Goal: Find specific page/section: Find specific page/section

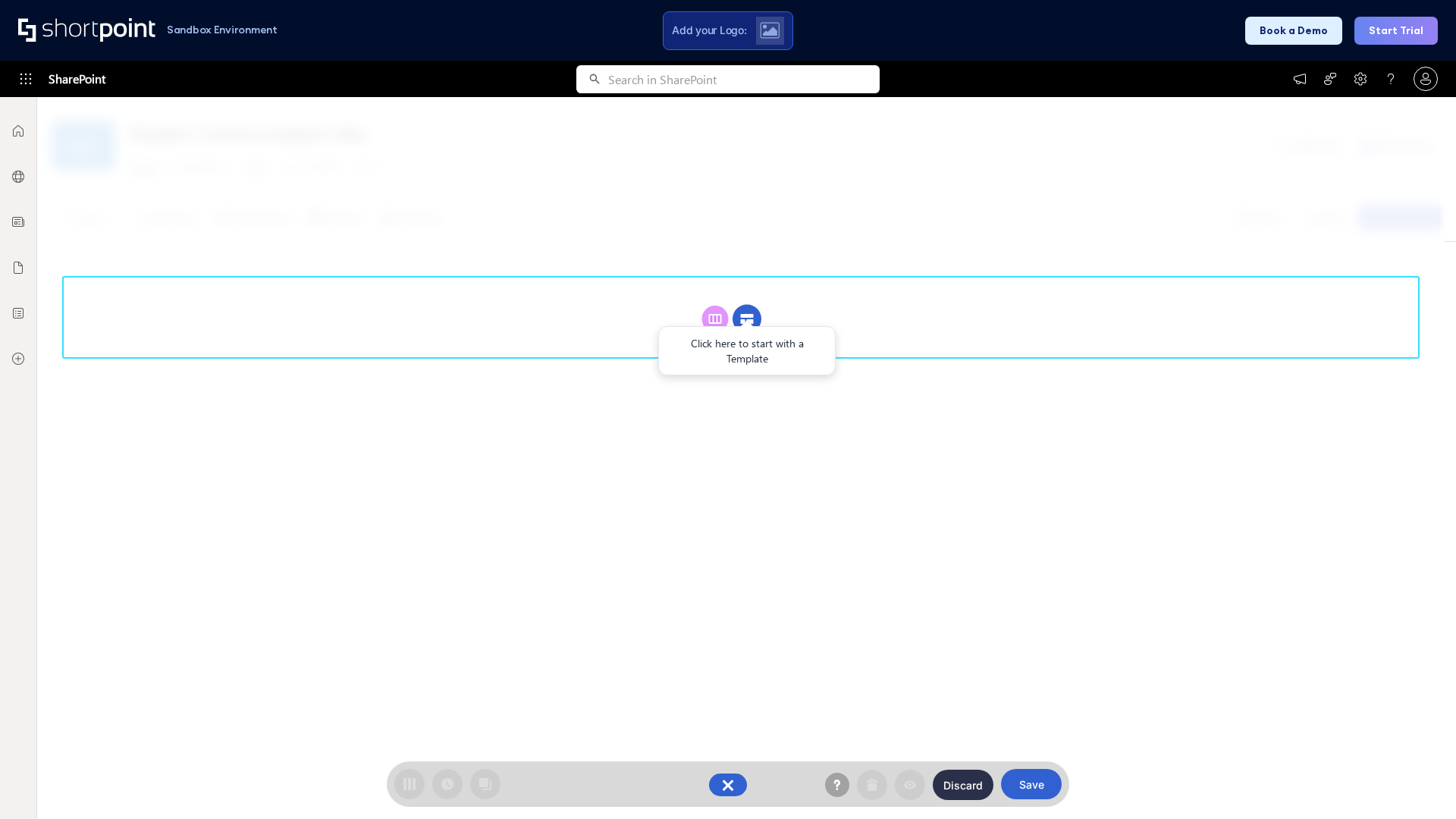
click at [747, 319] on circle at bounding box center [746, 319] width 29 height 29
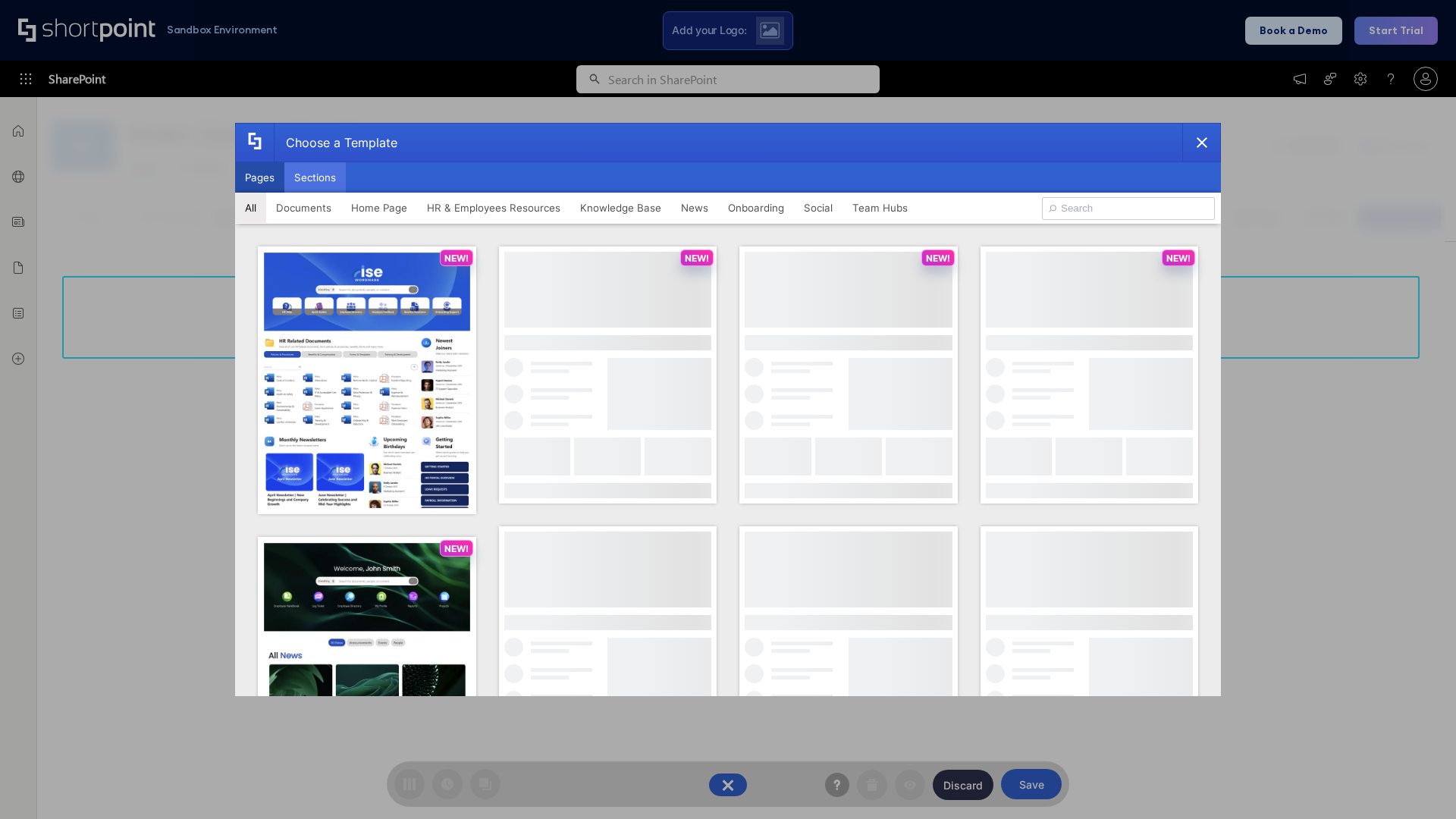
click at [315, 178] on button "Sections" at bounding box center [316, 177] width 62 height 30
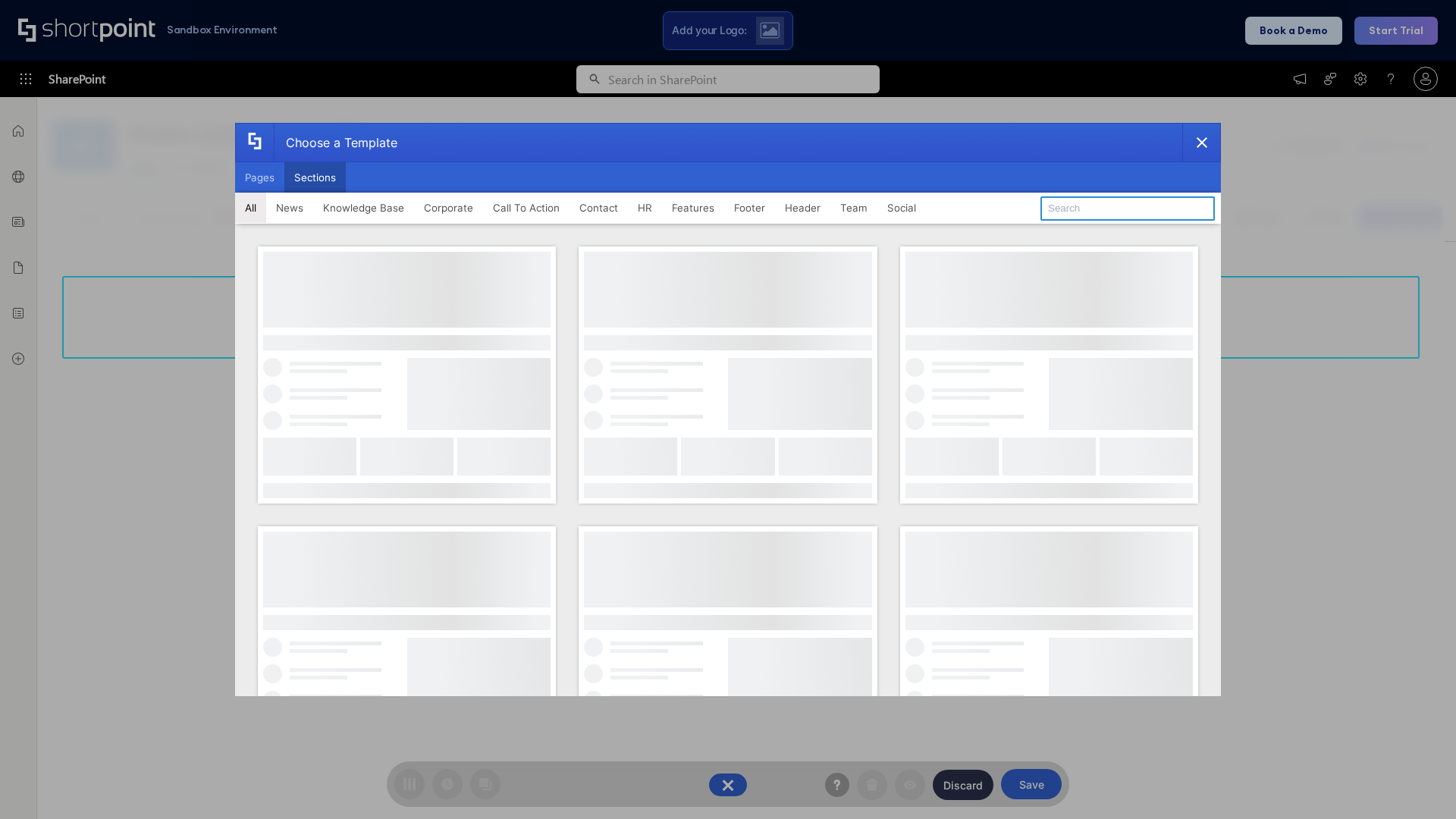
type input "Resources"
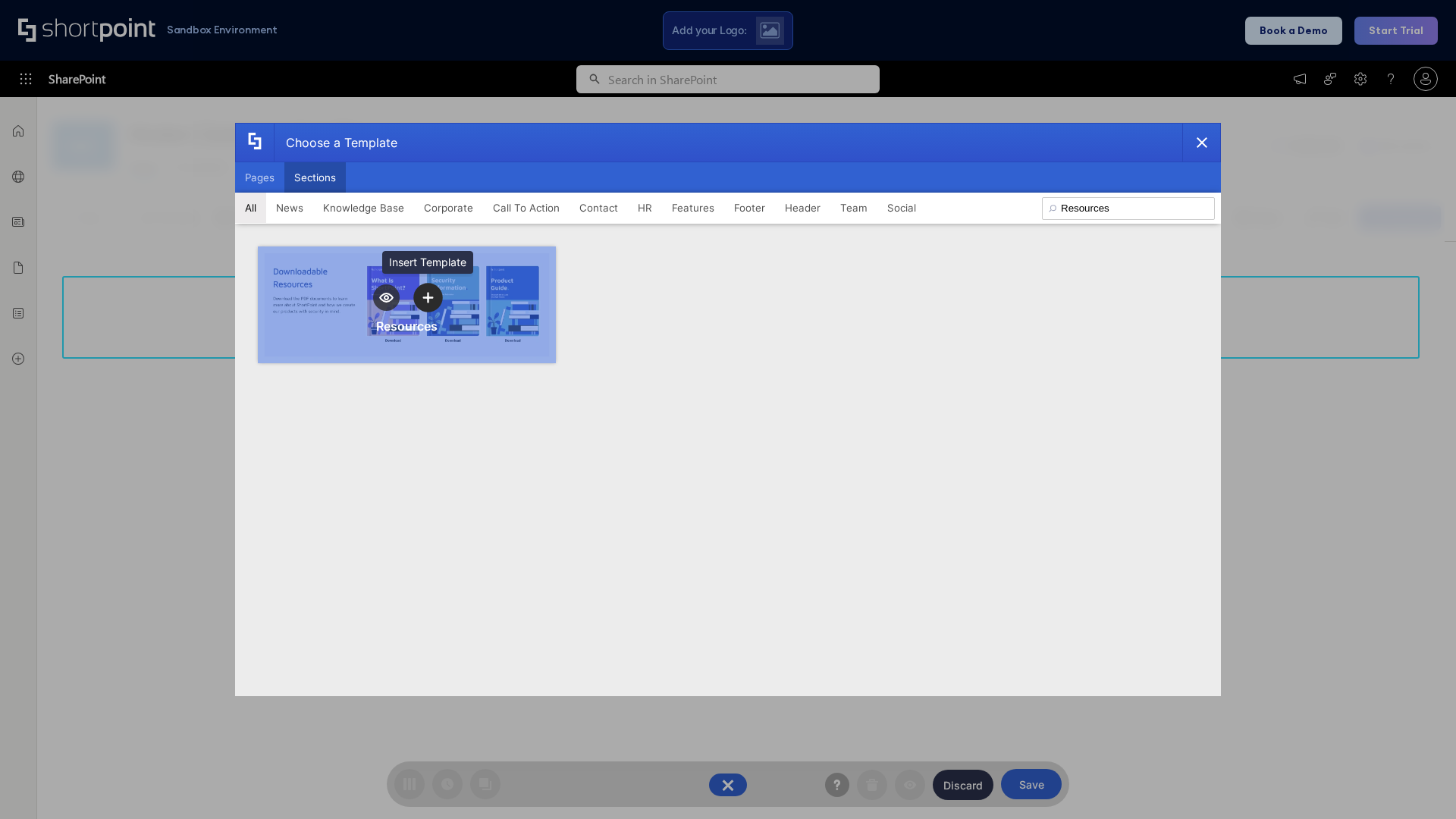
click at [427, 297] on icon "template selector" at bounding box center [427, 297] width 11 height 11
